Goal: Transaction & Acquisition: Purchase product/service

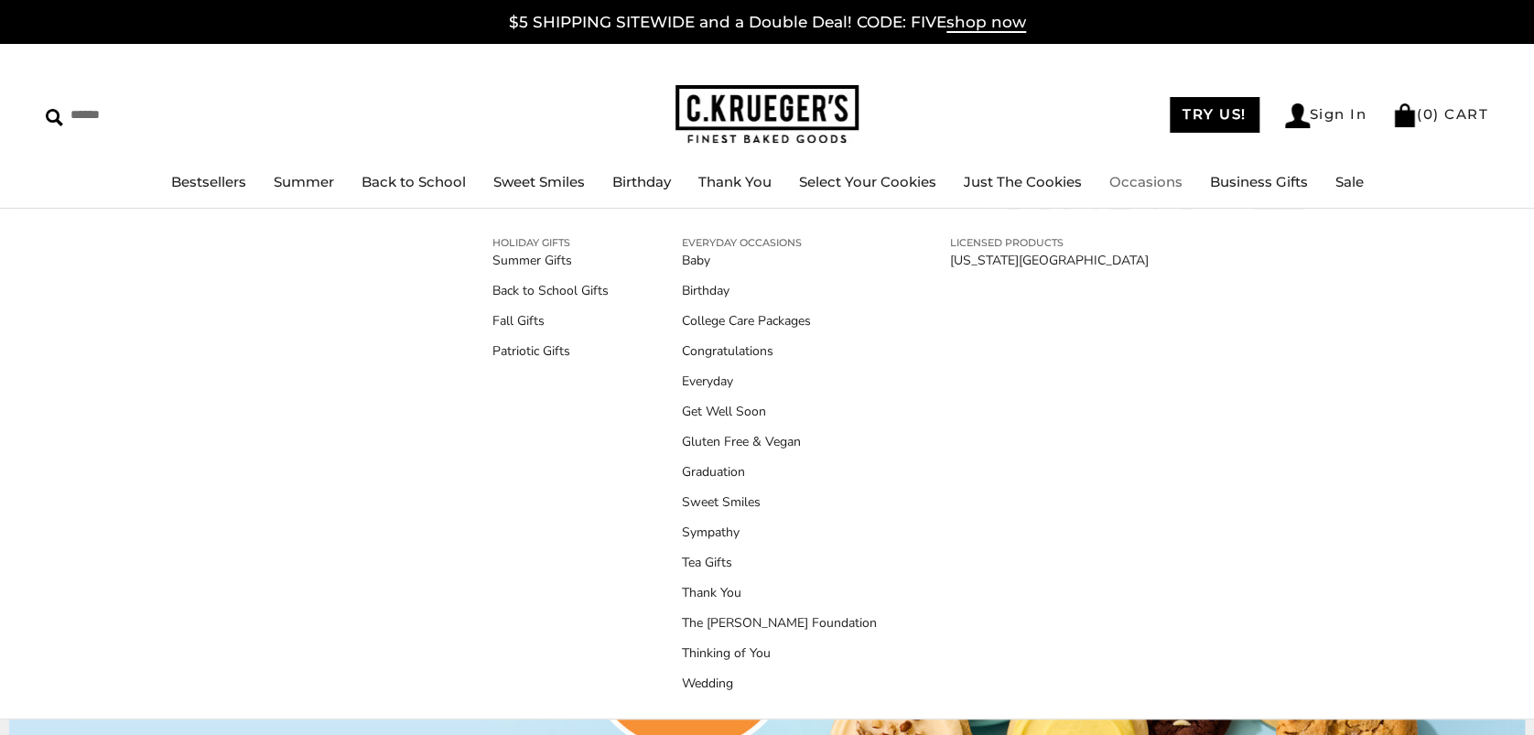
click at [1138, 177] on link "Occasions" at bounding box center [1145, 181] width 73 height 17
click at [684, 256] on link "Baby" at bounding box center [779, 260] width 195 height 19
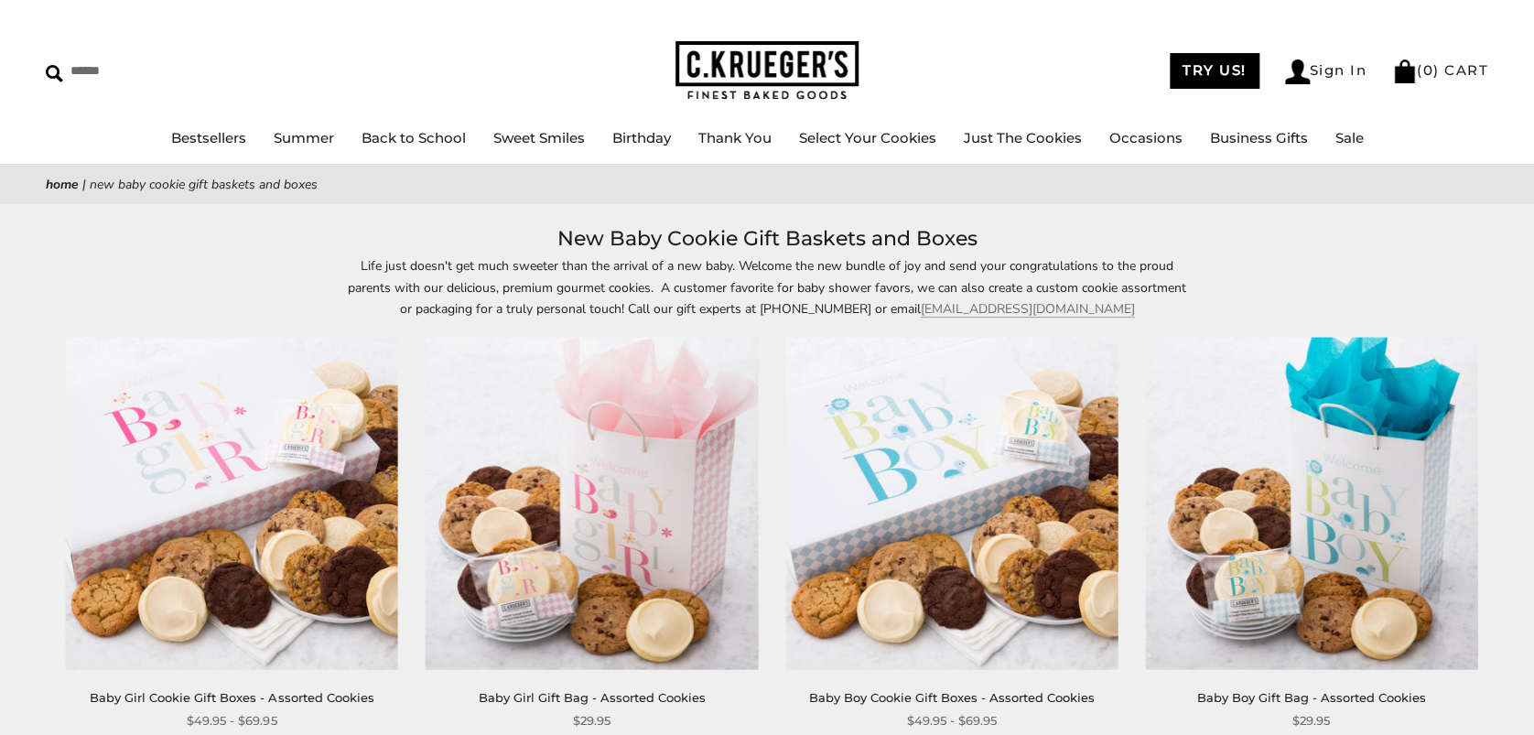
scroll to position [190, 0]
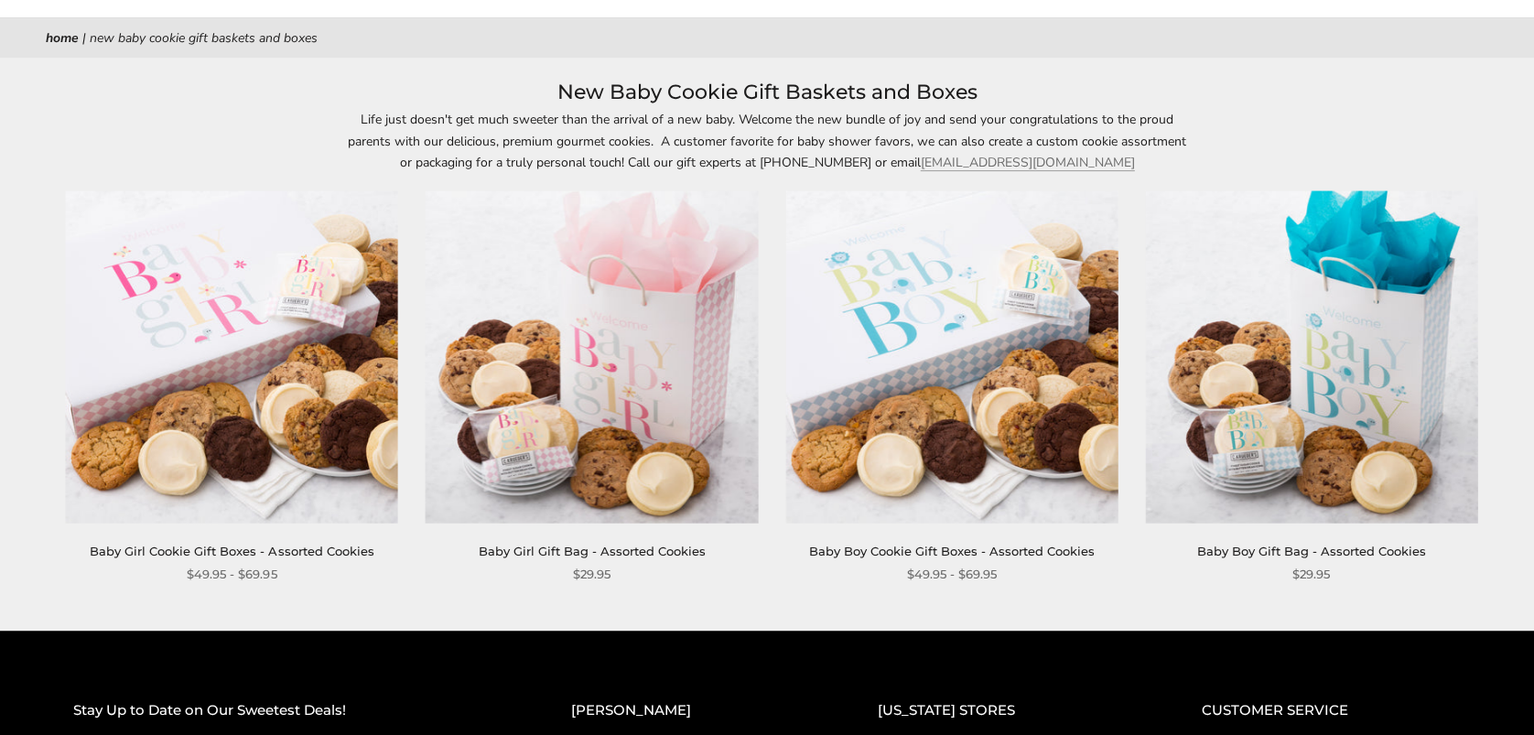
click at [294, 329] on img at bounding box center [232, 357] width 332 height 332
